Goal: Task Accomplishment & Management: Complete application form

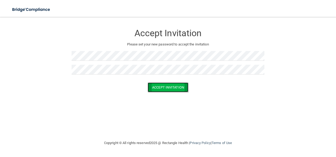
click at [179, 90] on button "Accept Invitation" at bounding box center [167, 87] width 41 height 10
click at [175, 87] on button "Accept Invitation" at bounding box center [167, 87] width 41 height 10
